Goal: Obtain resource: Download file/media

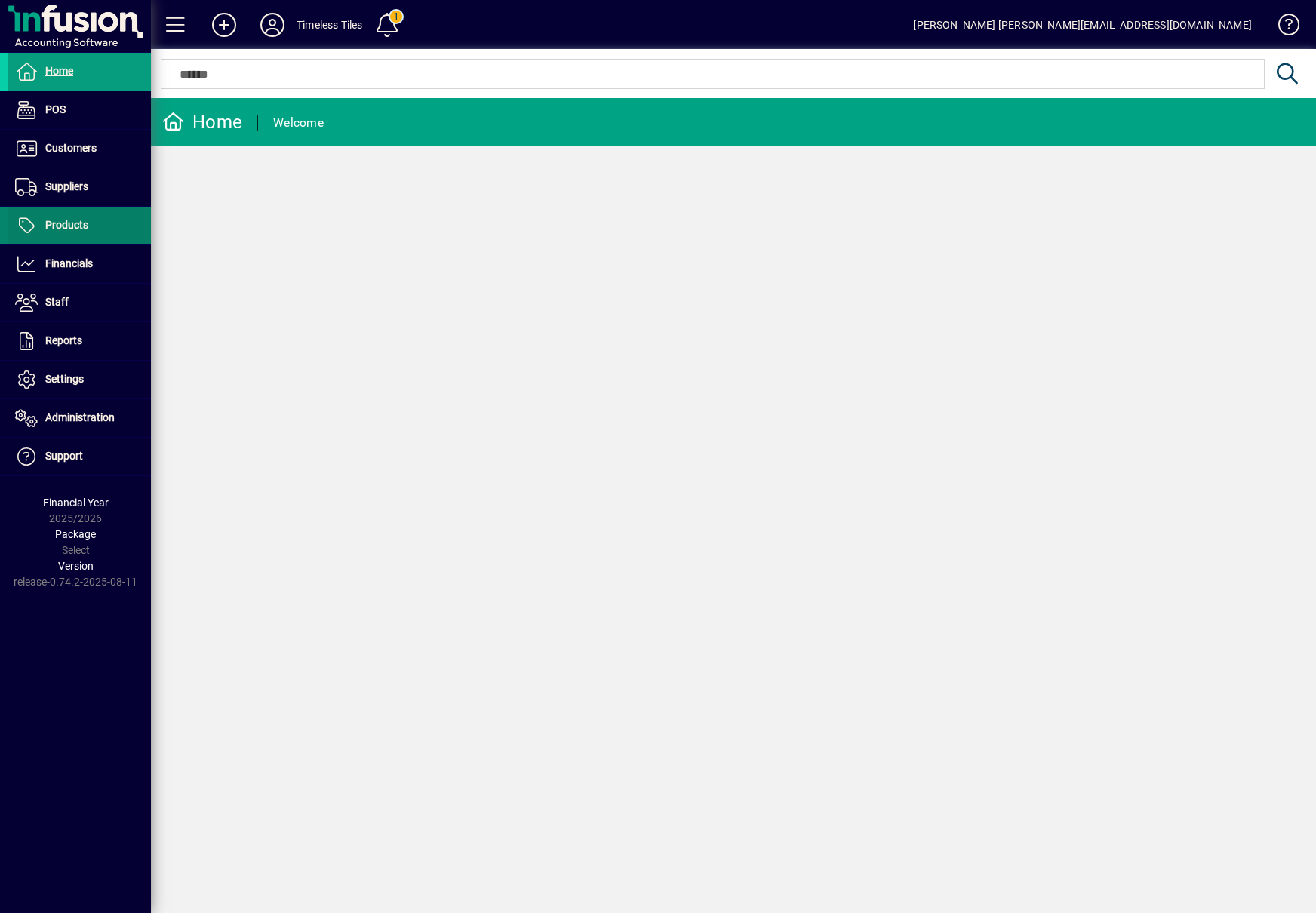
click at [67, 230] on span "Products" at bounding box center [67, 225] width 43 height 12
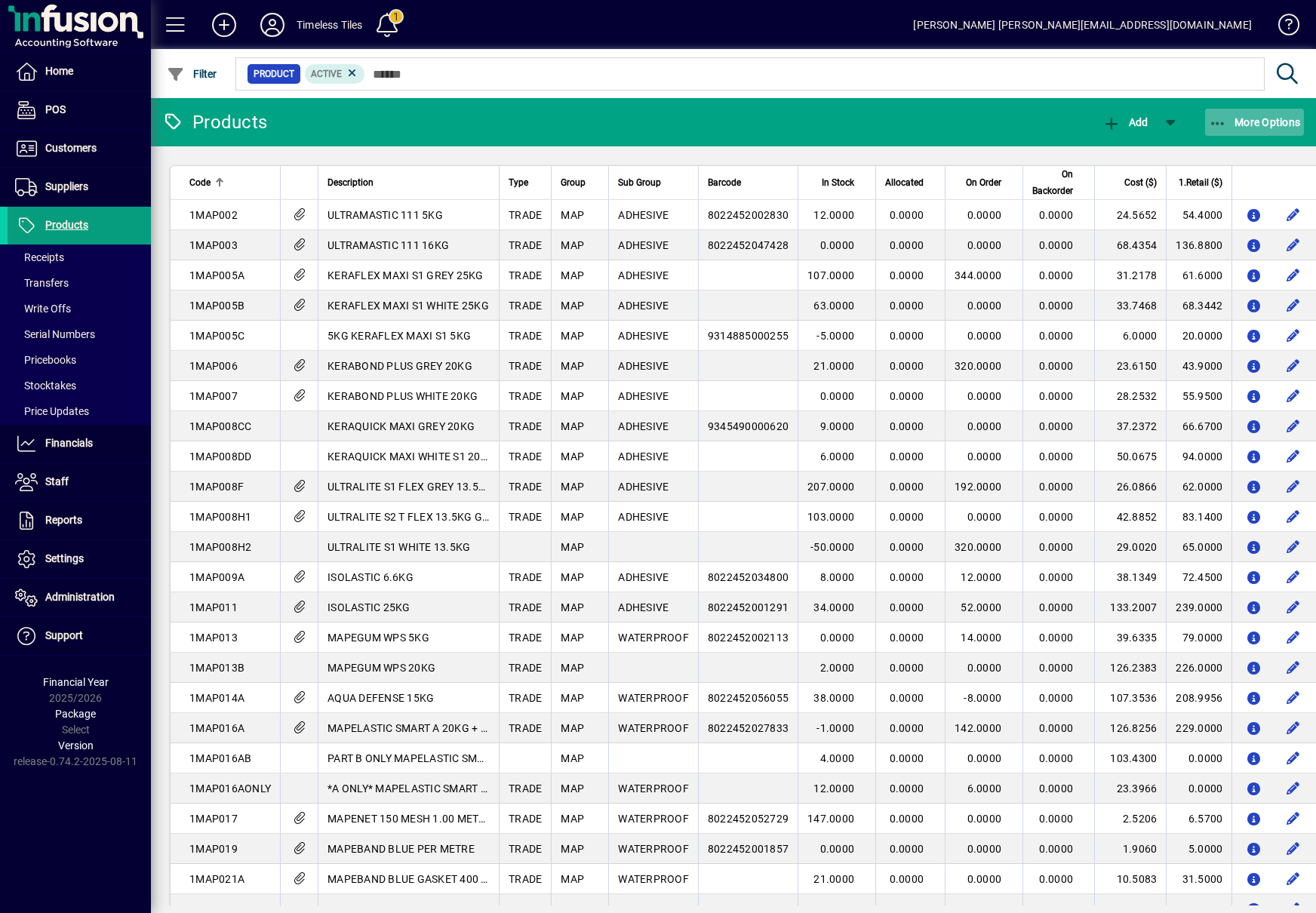
click at [1252, 125] on span "More Options" at bounding box center [1255, 122] width 92 height 12
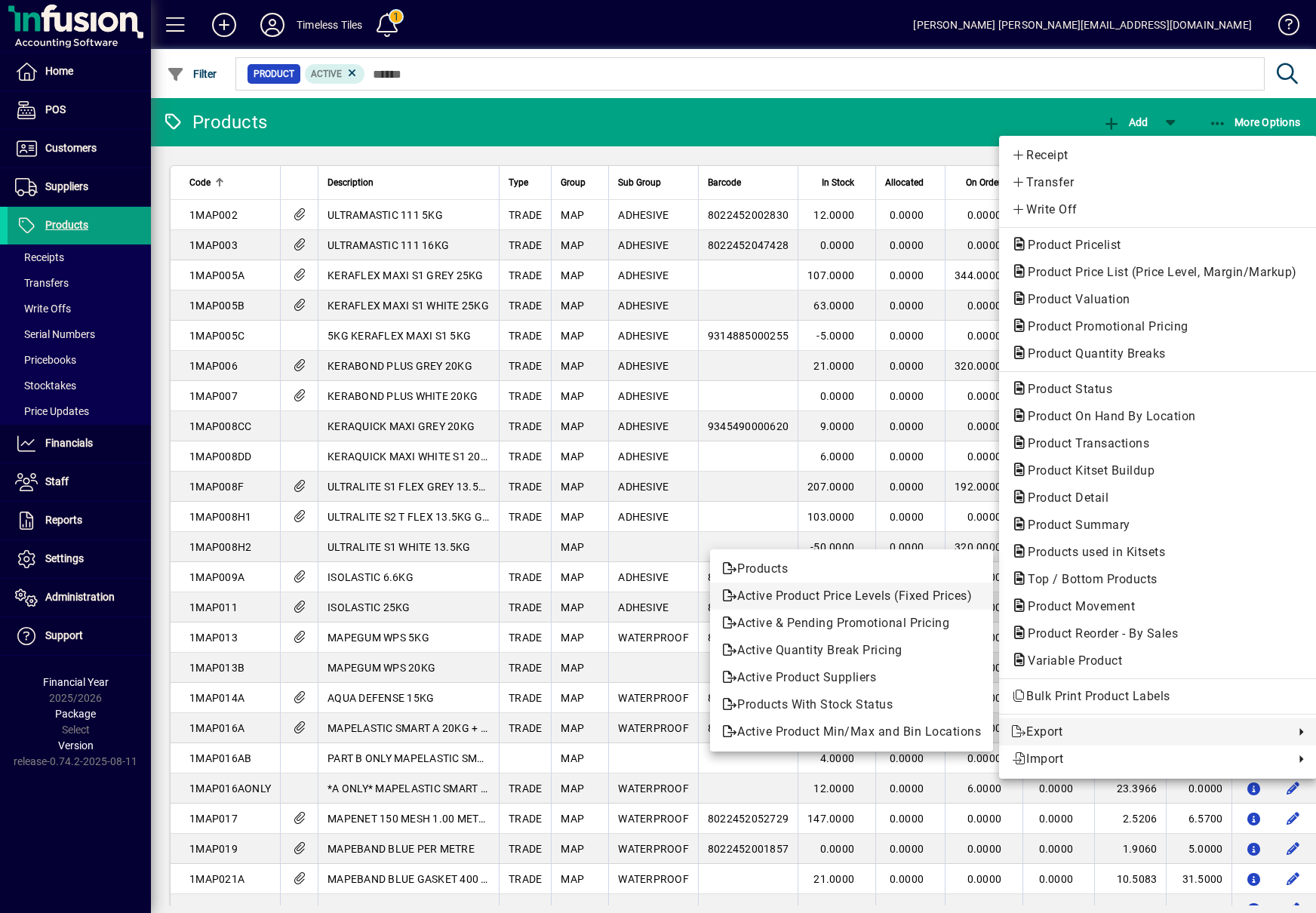
click at [874, 601] on span "Active Product Price Levels (Fixed Prices)" at bounding box center [852, 596] width 259 height 18
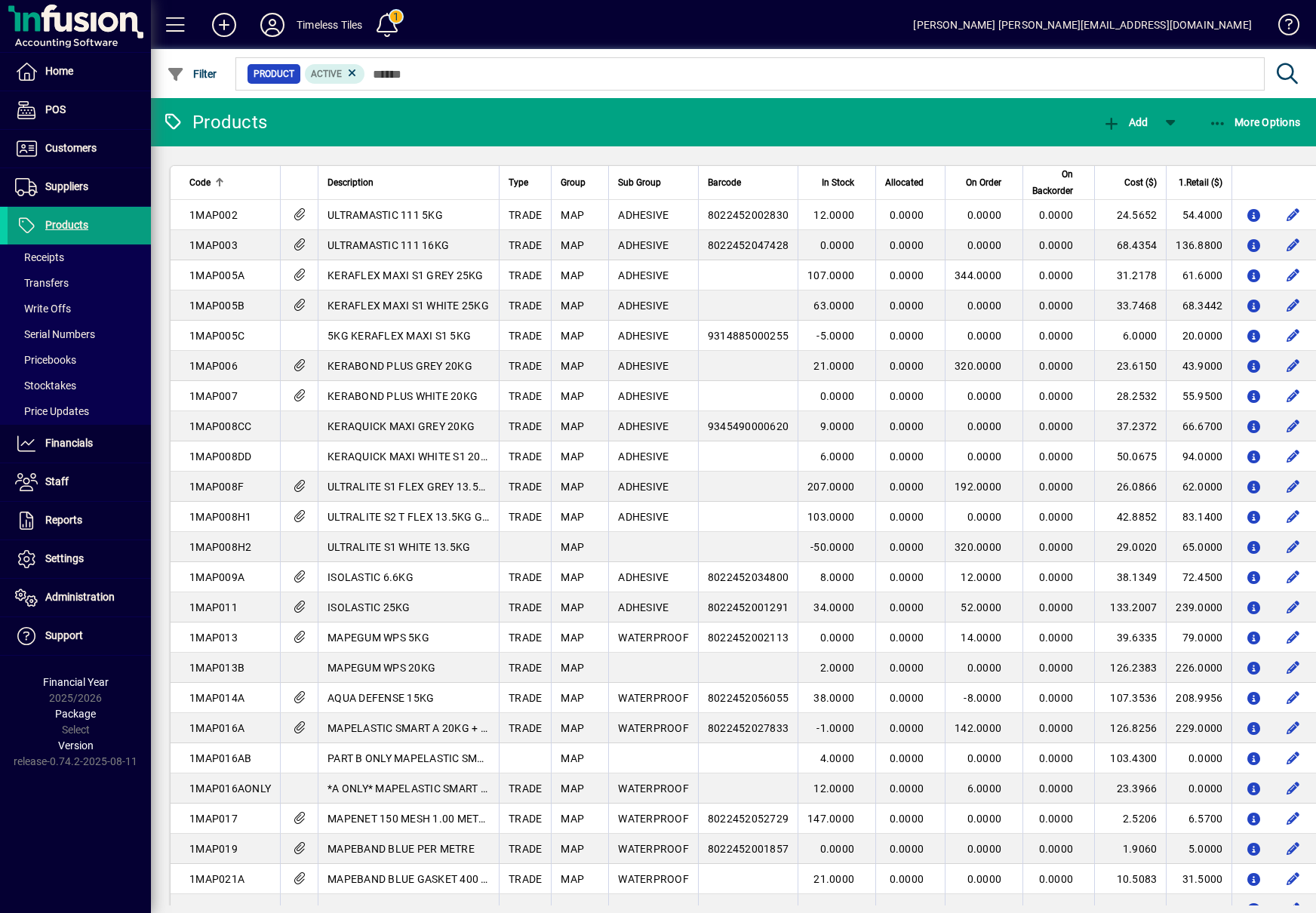
click at [45, 814] on div "Home POS Customers Invoices Payments Quotes Backorders Communications Suppliers…" at bounding box center [75, 456] width 151 height 913
click at [69, 400] on span at bounding box center [79, 411] width 143 height 37
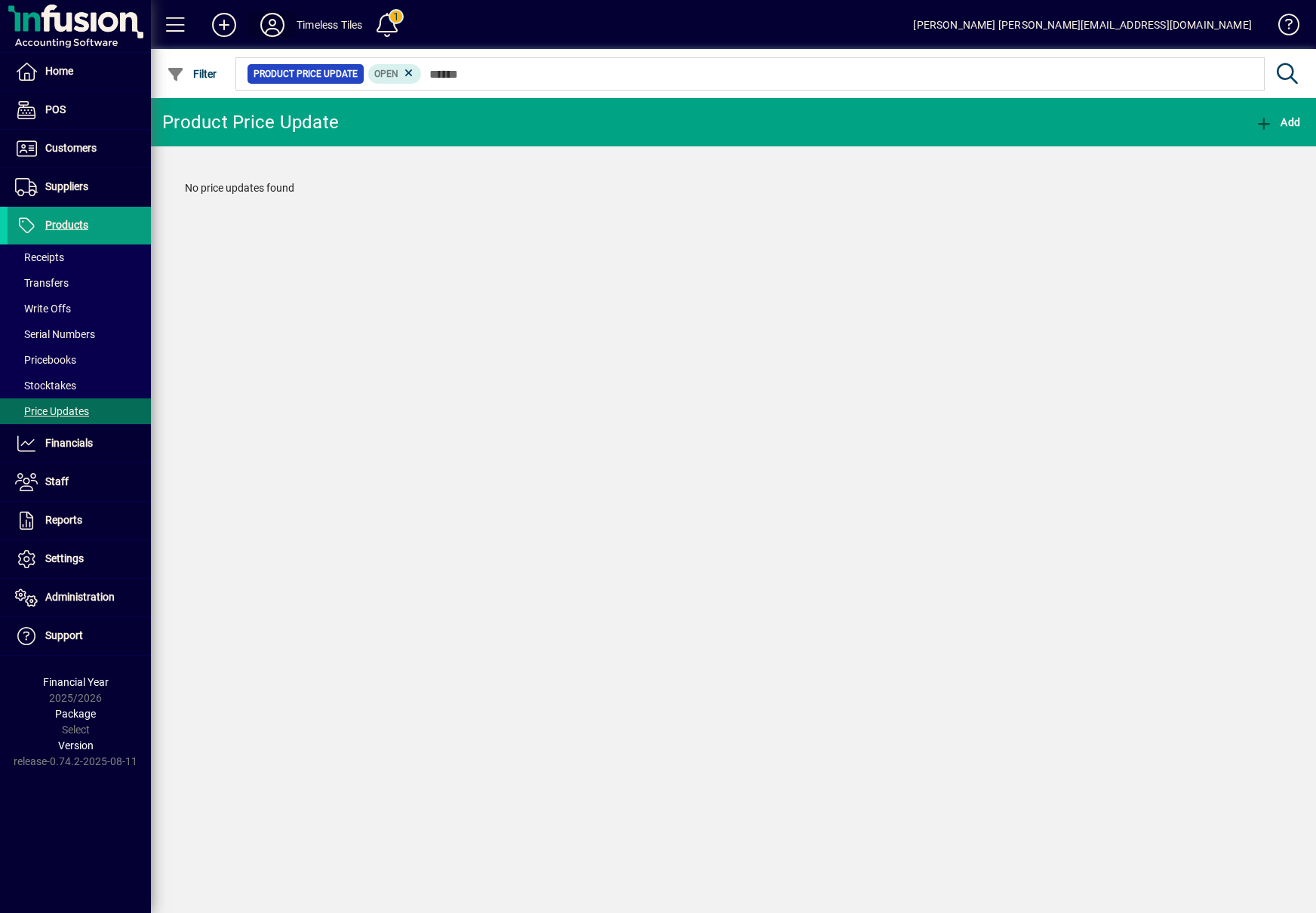
click at [271, 18] on icon at bounding box center [272, 25] width 31 height 24
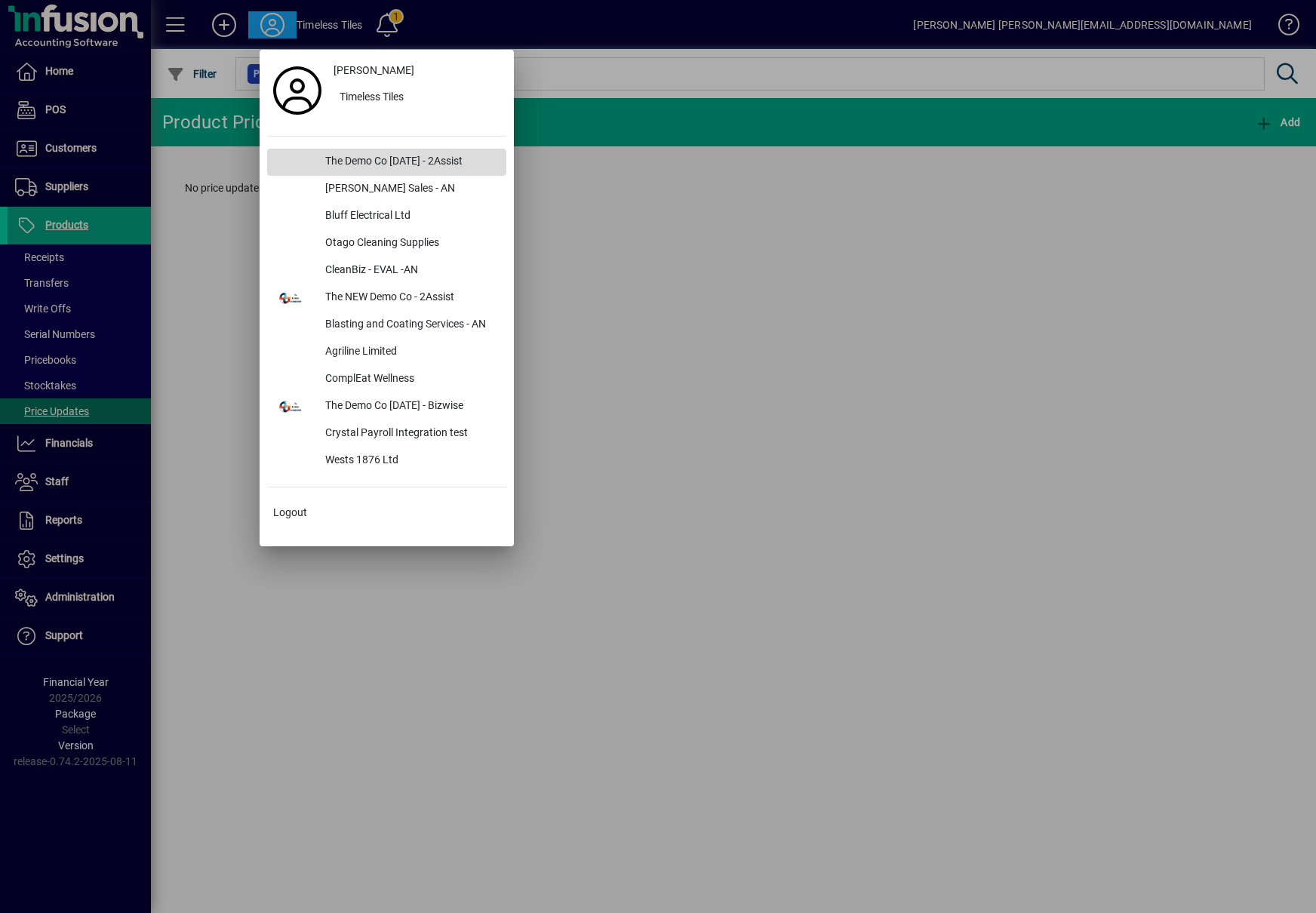
click at [332, 158] on div "The Demo Co [DATE] - 2Assist" at bounding box center [410, 163] width 194 height 28
